Goal: Information Seeking & Learning: Learn about a topic

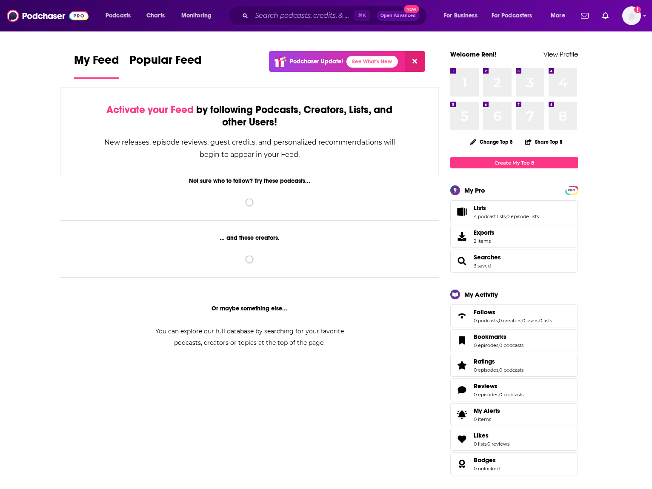
click at [304, 12] on input "Search podcasts, credits, & more..." at bounding box center [302, 16] width 103 height 14
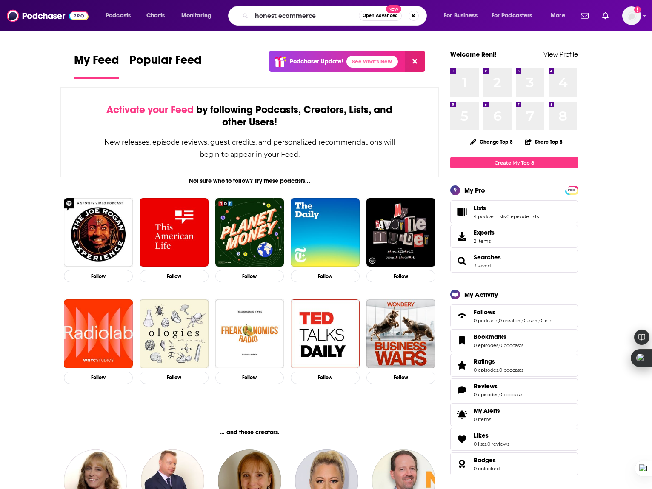
type input "honest ecommerce"
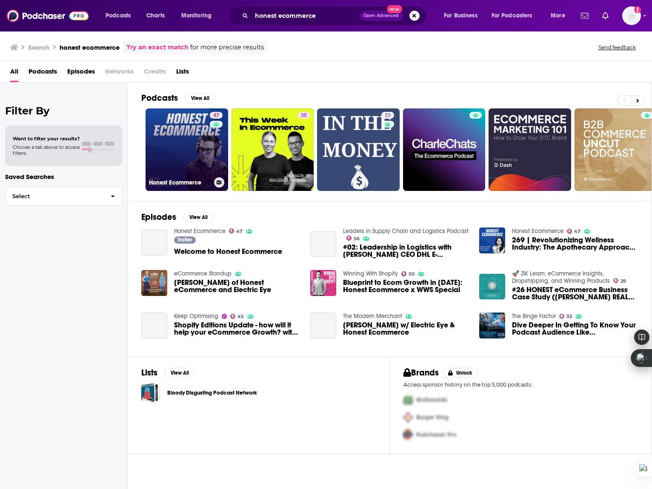
click at [192, 121] on link "47 Honest Ecommerce" at bounding box center [187, 150] width 83 height 83
